Goal: Transaction & Acquisition: Purchase product/service

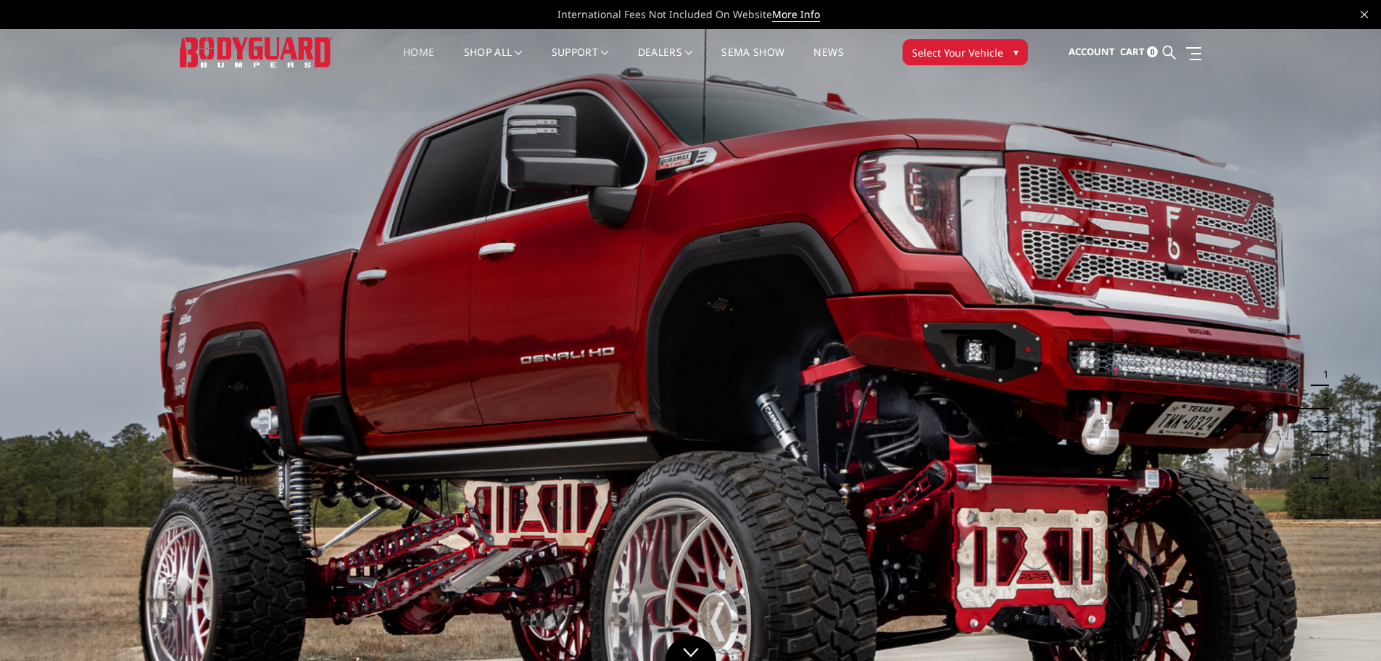
click at [1007, 46] on button "Select Your Vehicle ▾" at bounding box center [965, 52] width 125 height 26
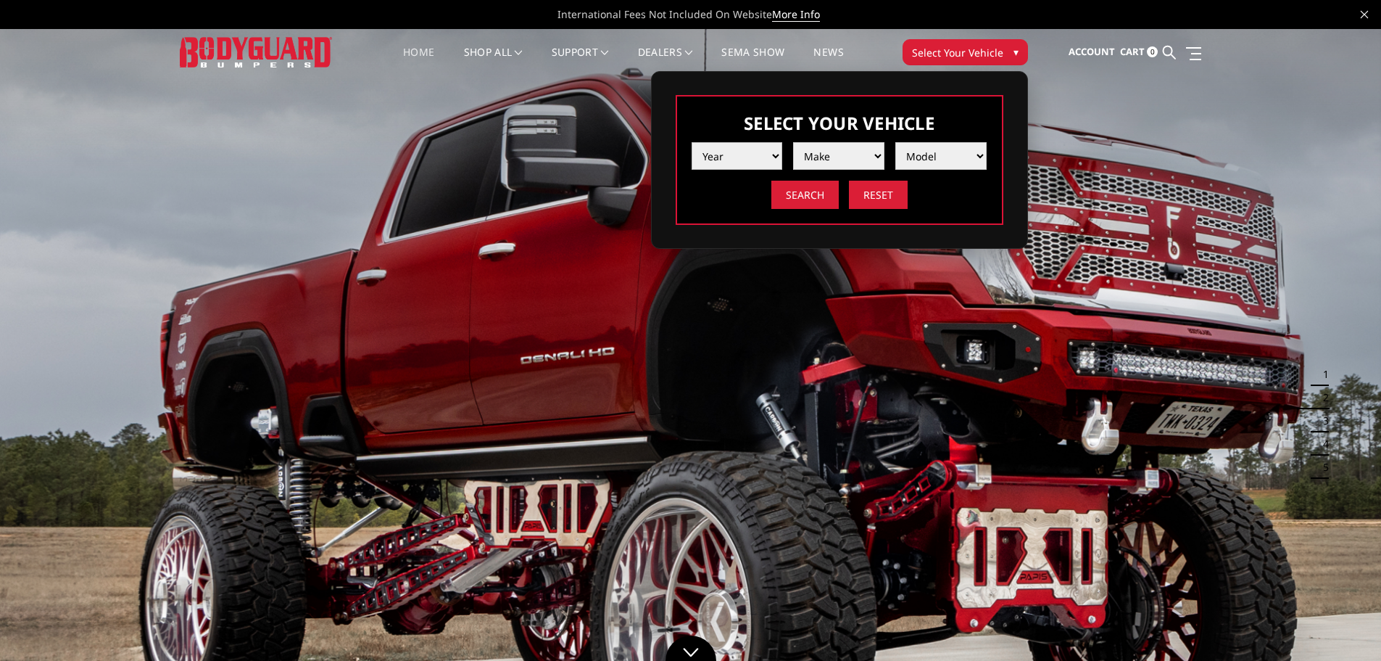
click at [764, 157] on select "Year 2025 2024 2023 2022 2021 2020 2019 2018 2017 2016 2015 2014 2013 2012 2011…" at bounding box center [737, 156] width 91 height 28
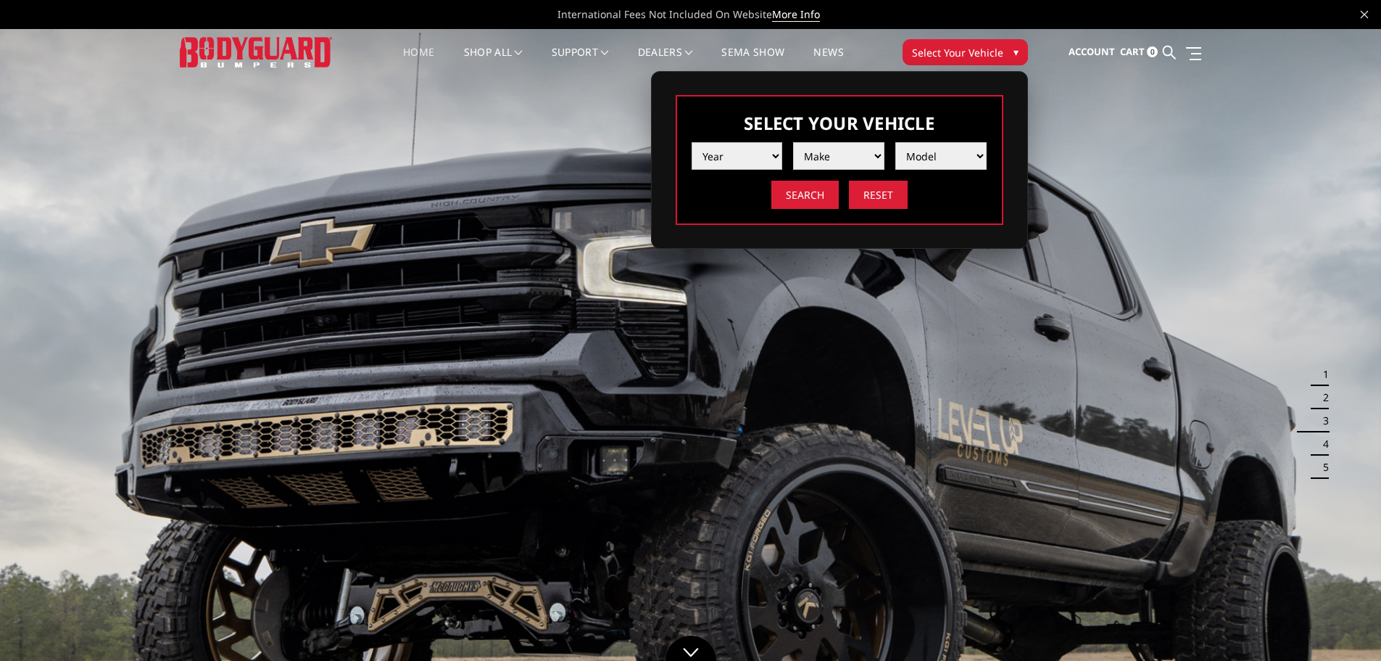
select select "yr_2025"
click at [692, 142] on select "Year 2025 2024 2023 2022 2021 2020 2019 2018 2017 2016 2015 2014 2013 2012 2011…" at bounding box center [737, 156] width 91 height 28
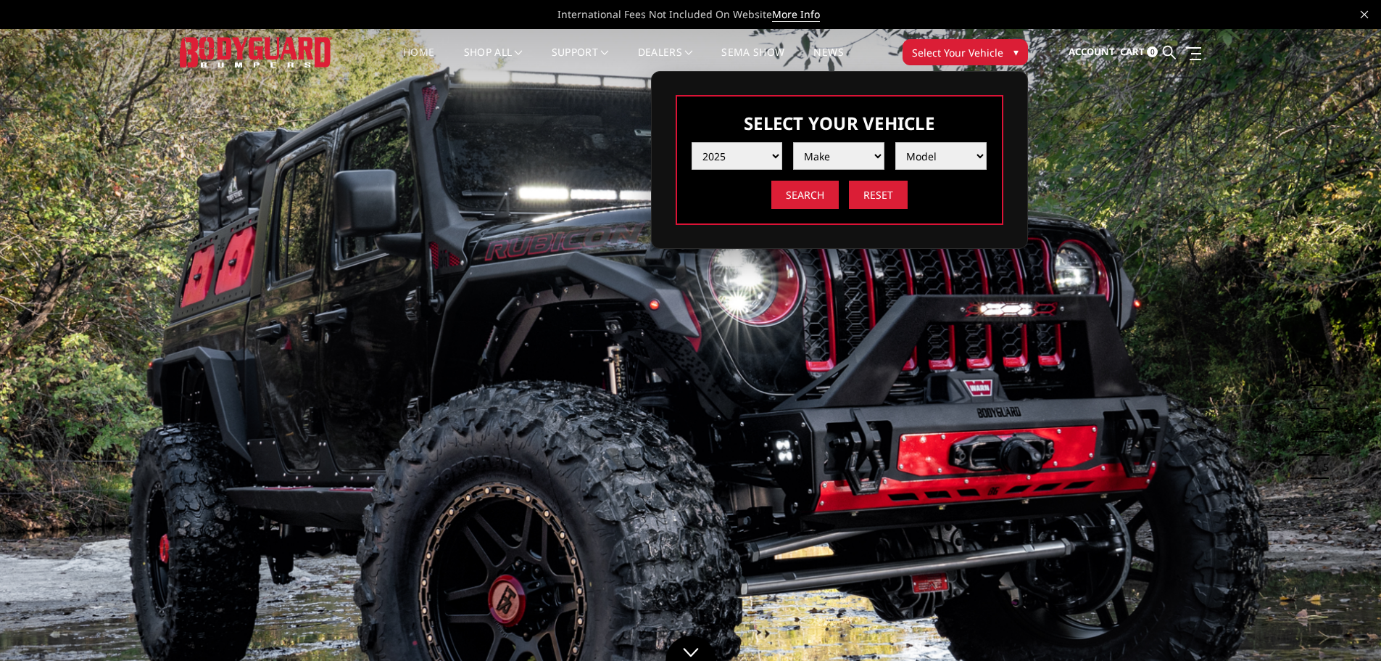
click at [862, 149] on select "Make Chevrolet Ford GMC Ram Toyota" at bounding box center [838, 156] width 91 height 28
select select "mk_ford"
click at [793, 142] on select "Make Chevrolet Ford GMC Ram Toyota" at bounding box center [838, 156] width 91 height 28
click at [924, 161] on select "Model F150 F150 Raptor F250 / F350 F450 F550" at bounding box center [941, 156] width 91 height 28
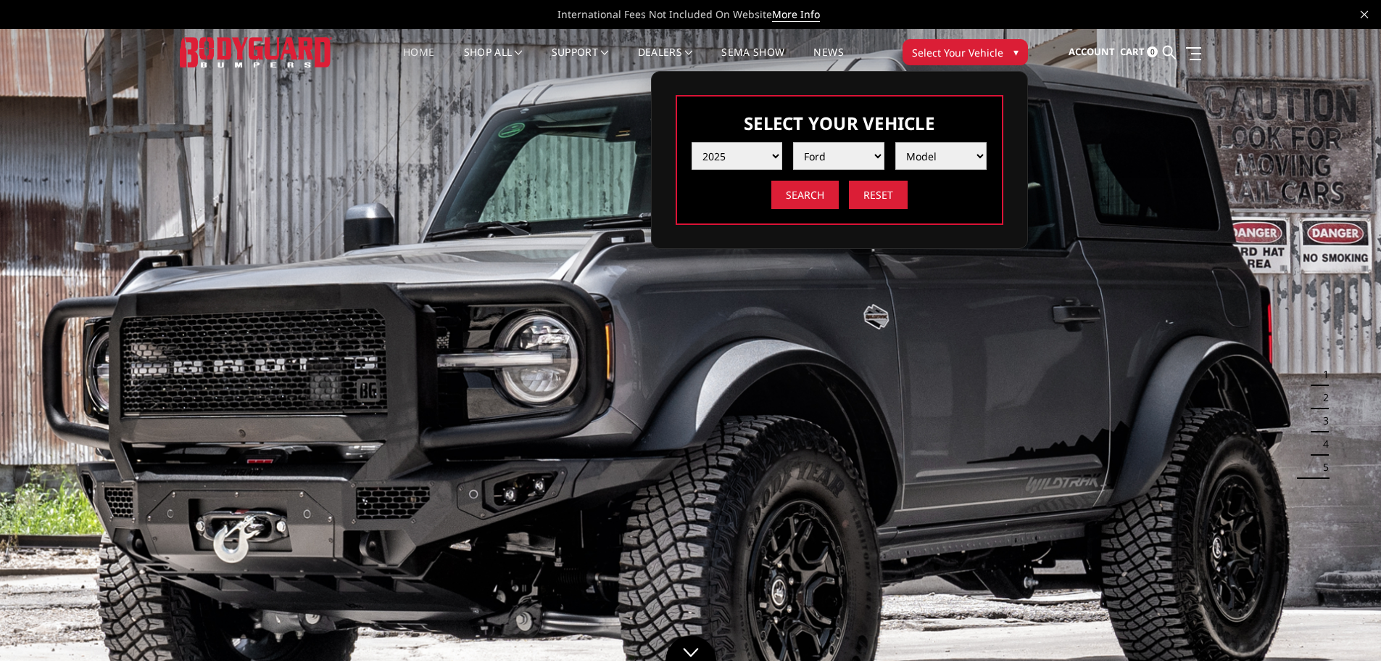
select select "md_f250-f350"
click at [896, 142] on select "Model F150 F150 Raptor F250 / F350 F450 F550" at bounding box center [941, 156] width 91 height 28
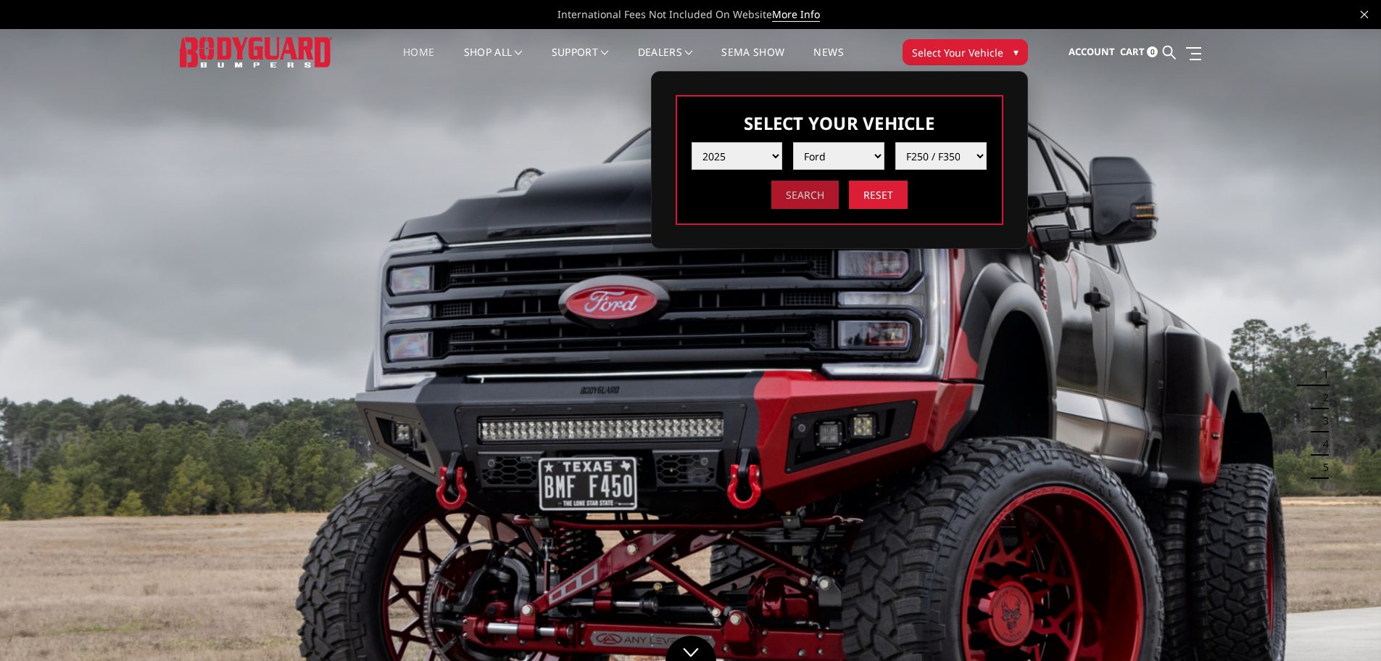
click at [805, 199] on input "Search" at bounding box center [805, 195] width 67 height 28
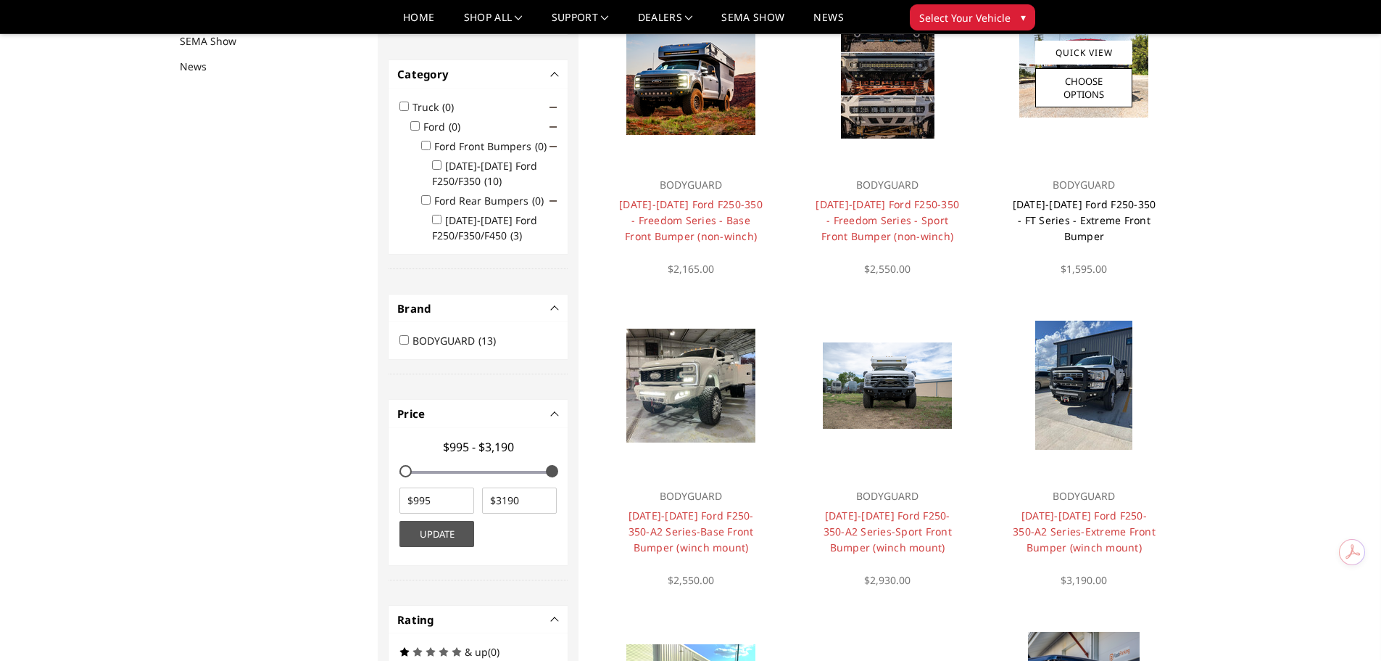
scroll to position [189, 0]
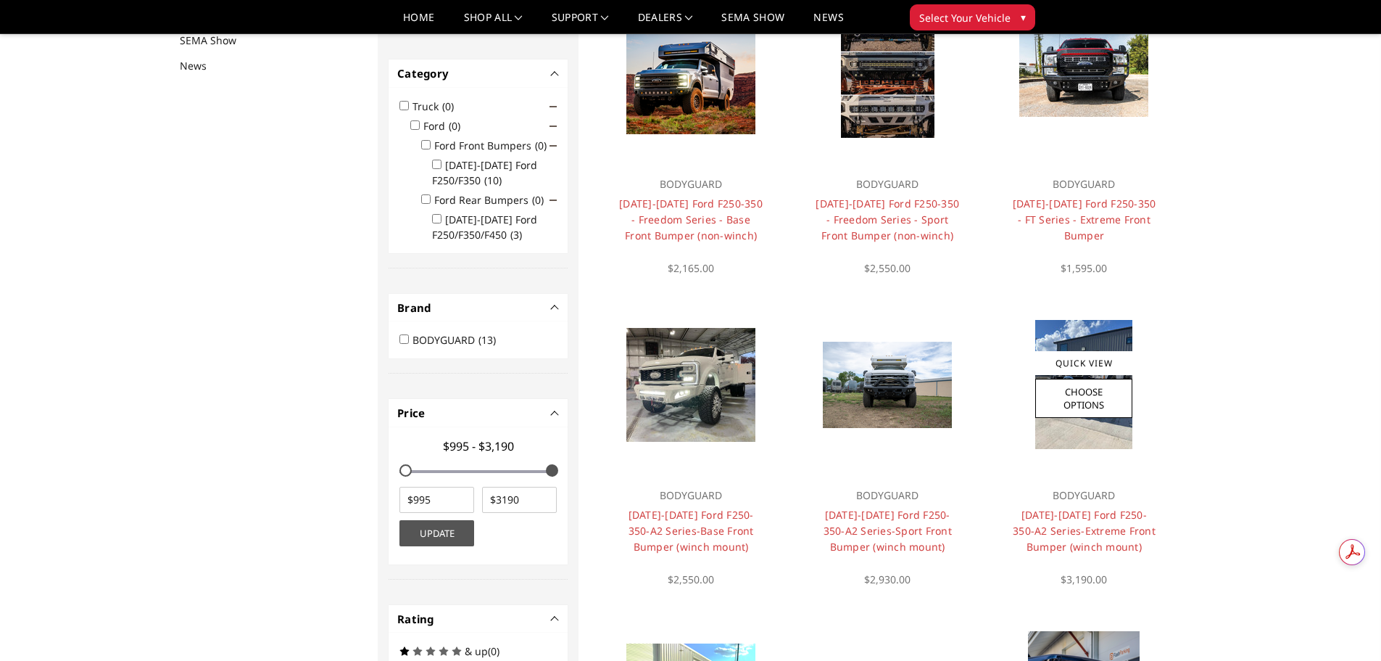
click at [1108, 432] on img at bounding box center [1084, 384] width 97 height 129
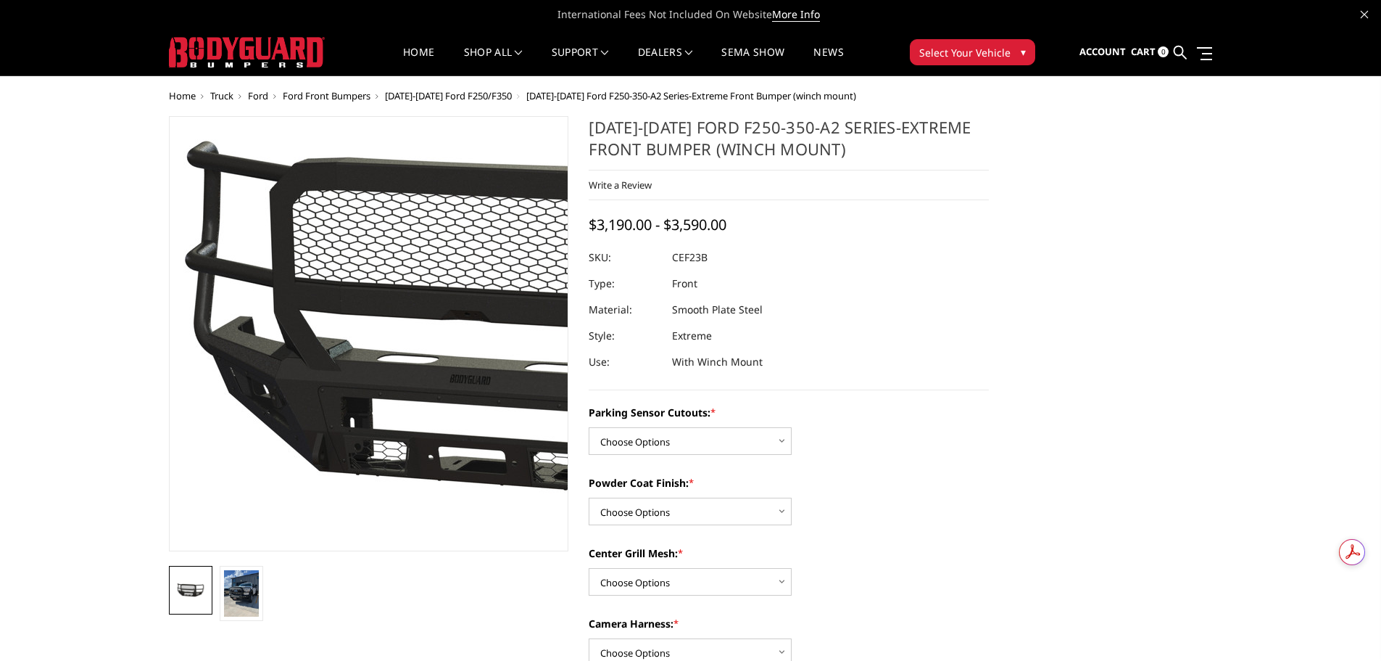
click at [269, 315] on img at bounding box center [543, 335] width 928 height 426
